Goal: Information Seeking & Learning: Learn about a topic

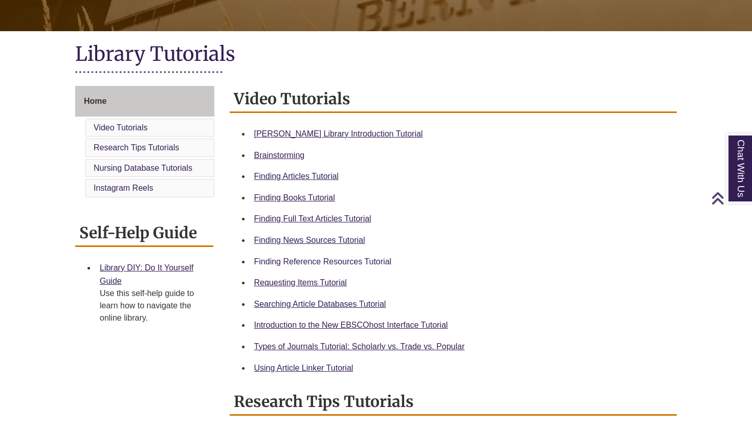
scroll to position [202, 0]
click at [291, 132] on link "[PERSON_NAME] Library Introduction Tutorial" at bounding box center [338, 133] width 169 height 9
click at [290, 156] on link "Brainstorming" at bounding box center [279, 155] width 51 height 9
click at [303, 173] on link "Finding Articles Tutorial" at bounding box center [296, 176] width 84 height 9
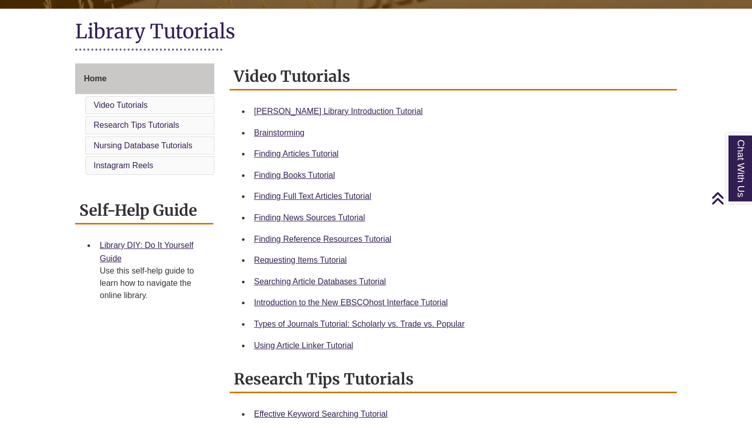
scroll to position [229, 0]
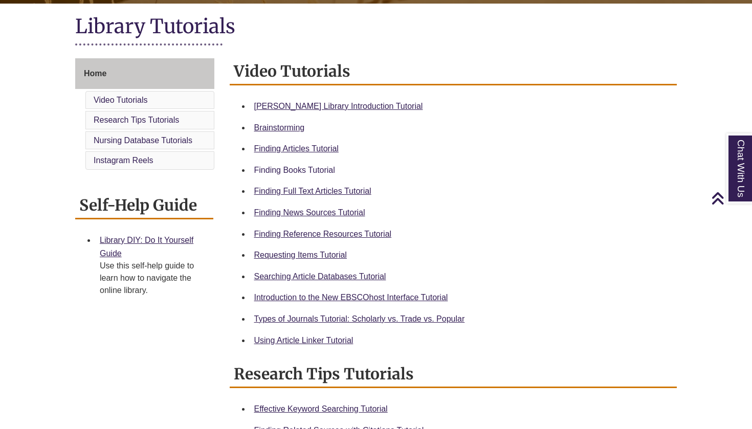
click at [295, 171] on link "Finding Books Tutorial" at bounding box center [294, 170] width 81 height 9
click at [340, 191] on link "Finding Full Text Articles Tutorial" at bounding box center [312, 191] width 117 height 9
click at [318, 212] on link "Finding News Sources Tutorial" at bounding box center [309, 212] width 111 height 9
click at [329, 317] on link "Types of Journals Tutorial: Scholarly vs. Trade vs. Popular" at bounding box center [359, 319] width 211 height 9
click at [288, 341] on link "Using Article Linker Tutorial" at bounding box center [303, 340] width 99 height 9
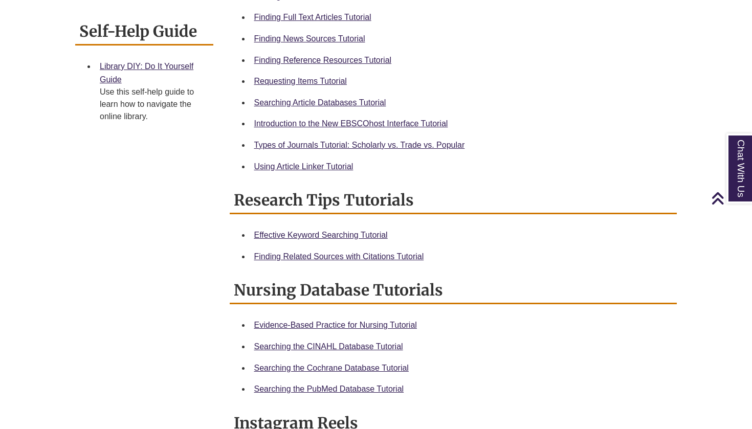
scroll to position [420, 0]
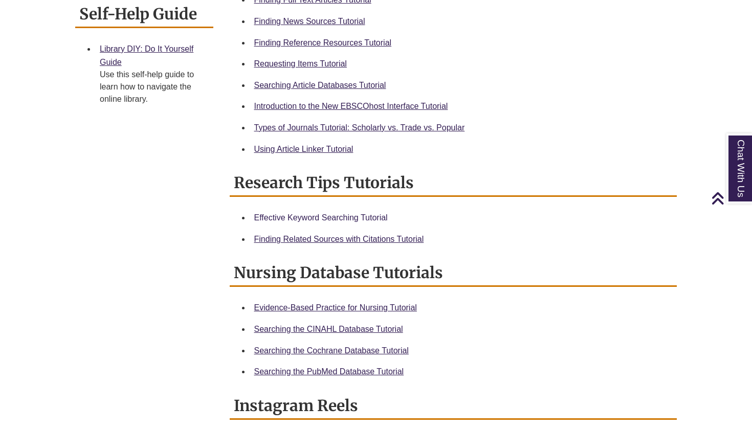
click at [328, 215] on link "Effective Keyword Searching Tutorial" at bounding box center [321, 217] width 134 height 9
click at [359, 239] on link "Finding Related Sources with Citations Tutorial" at bounding box center [339, 239] width 170 height 9
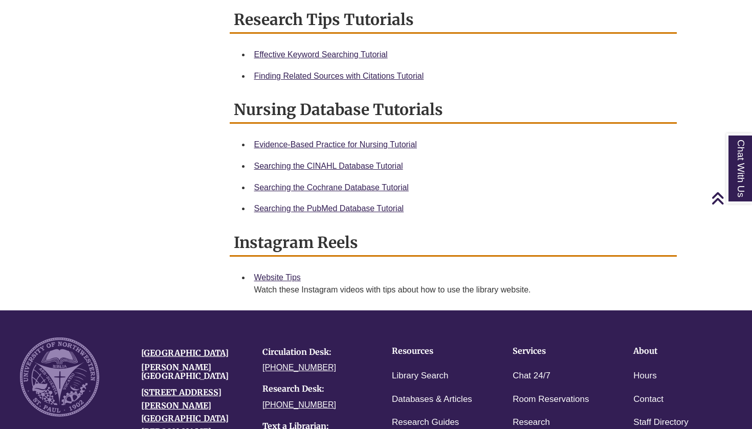
scroll to position [584, 0]
click at [374, 142] on link "Evidence-Based Practice for Nursing Tutorial" at bounding box center [335, 144] width 163 height 9
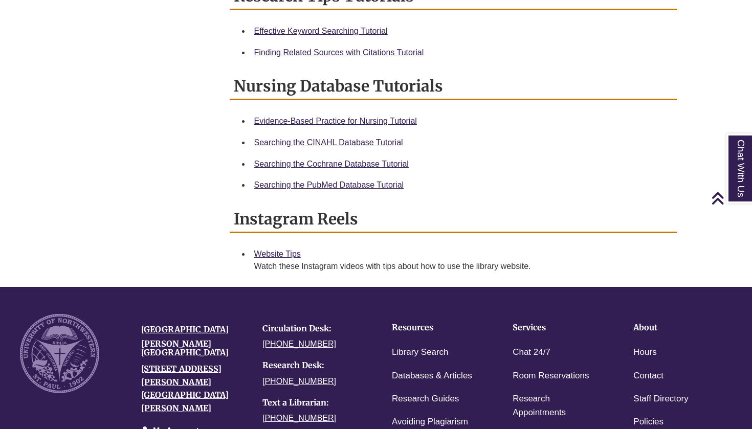
scroll to position [607, 0]
click at [270, 252] on link "Website Tips" at bounding box center [277, 254] width 47 height 9
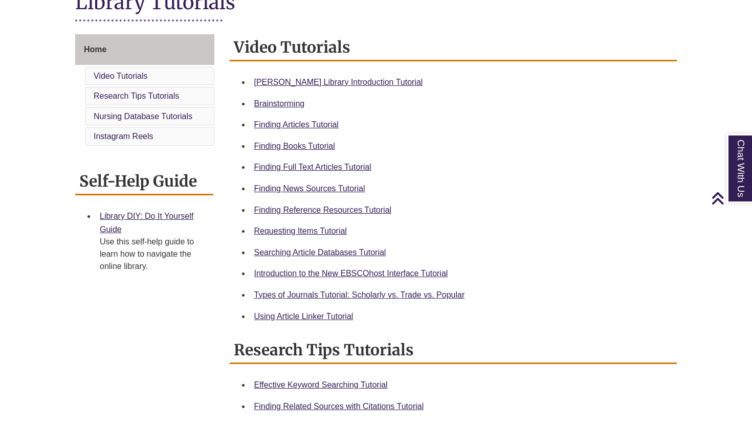
scroll to position [244, 0]
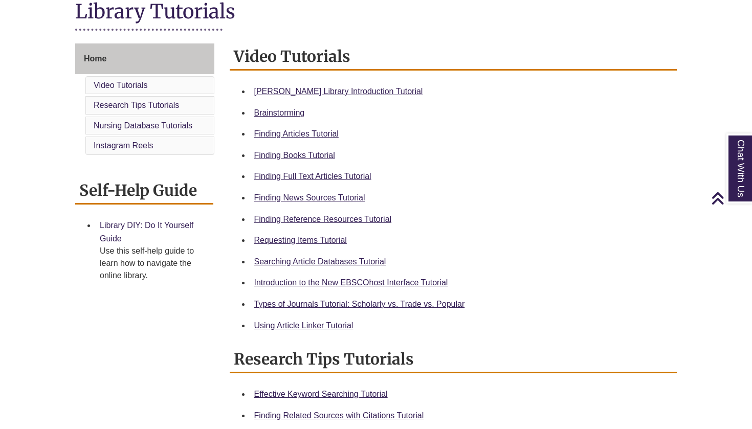
click at [167, 223] on link "Library DIY: Do It Yourself Guide" at bounding box center [147, 232] width 94 height 22
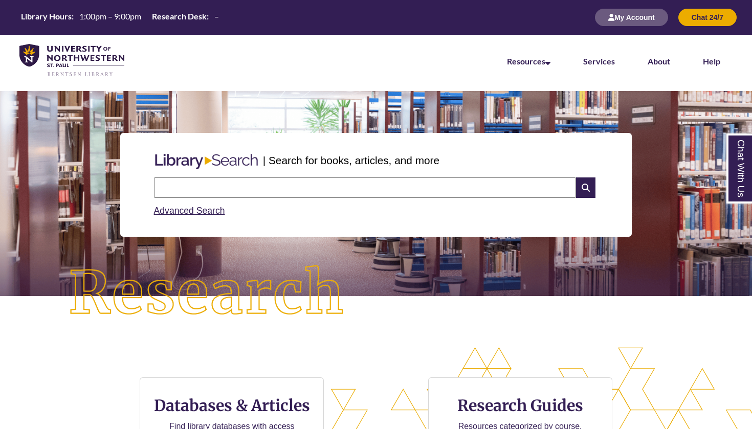
click at [333, 185] on input "text" at bounding box center [365, 187] width 422 height 20
paste input "**********"
type input "**********"
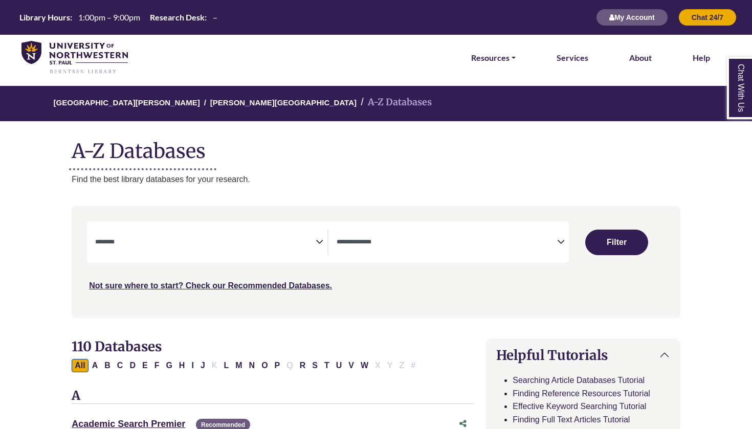
select select "Database Subject Filter"
select select "Database Types Filter"
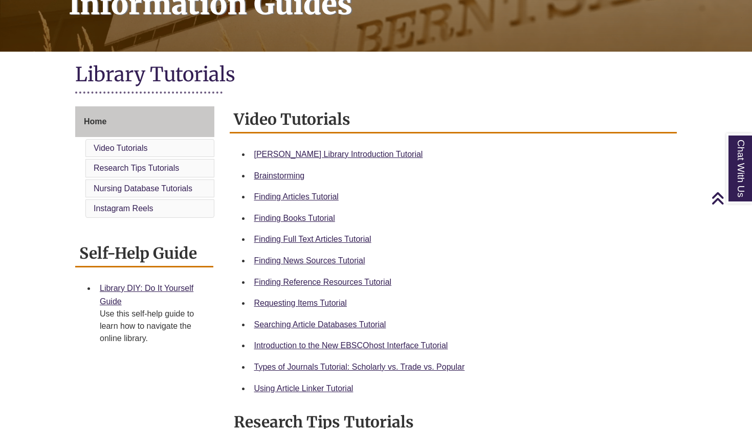
scroll to position [182, 0]
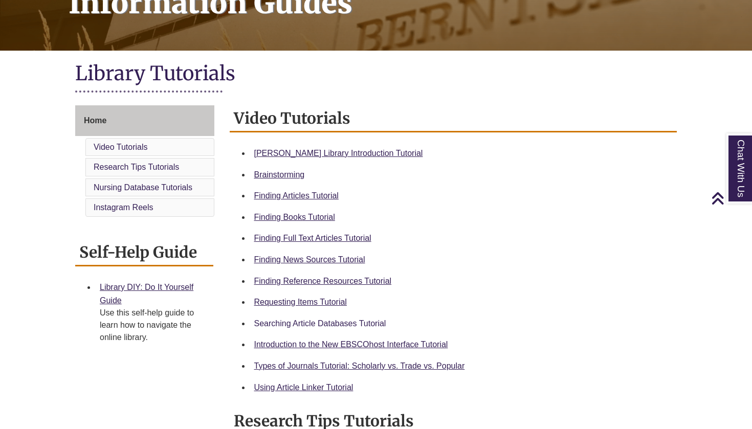
click at [329, 323] on link "Searching Article Databases Tutorial" at bounding box center [320, 323] width 132 height 9
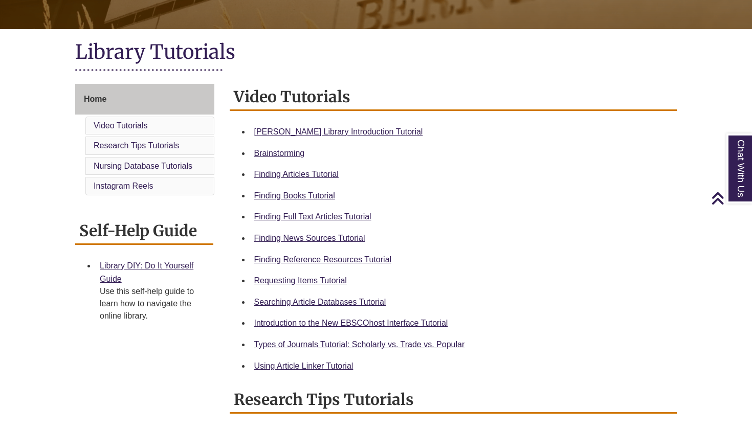
scroll to position [204, 0]
click at [305, 362] on link "Using Article Linker Tutorial" at bounding box center [303, 365] width 99 height 9
